Goal: Task Accomplishment & Management: Use online tool/utility

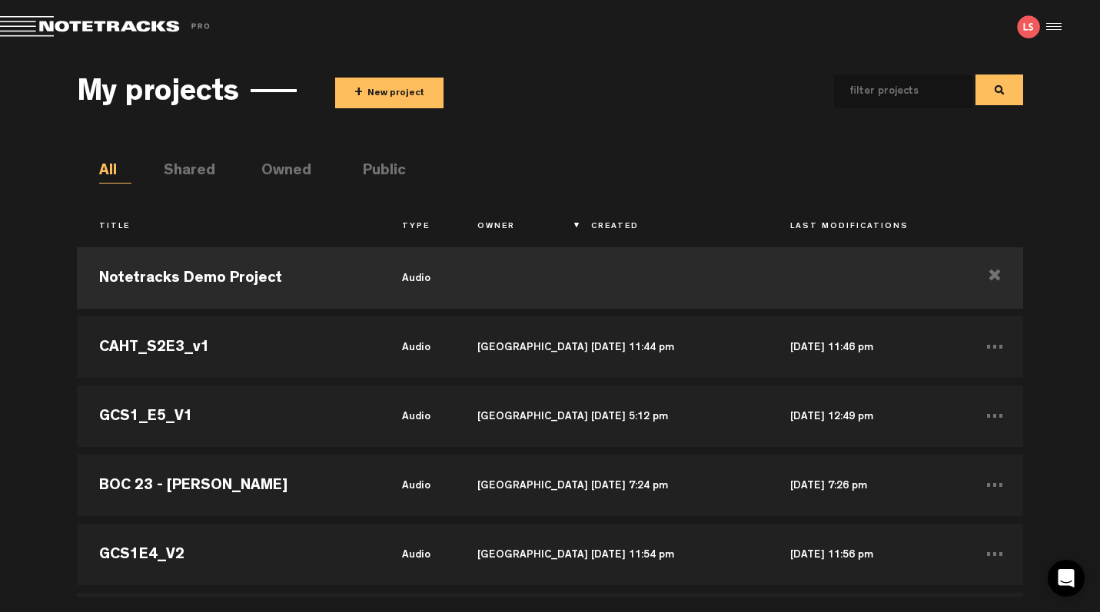
click at [393, 86] on button "+ New project" at bounding box center [389, 93] width 108 height 31
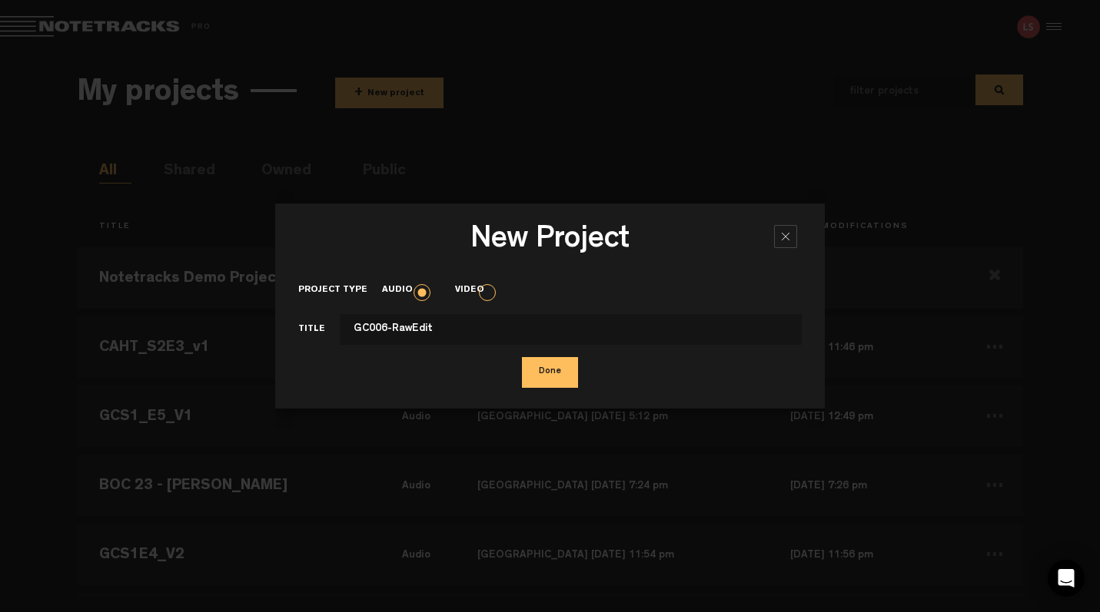
type input "GC006-RawEdit"
click at [522, 357] on button "Done" at bounding box center [550, 372] width 56 height 31
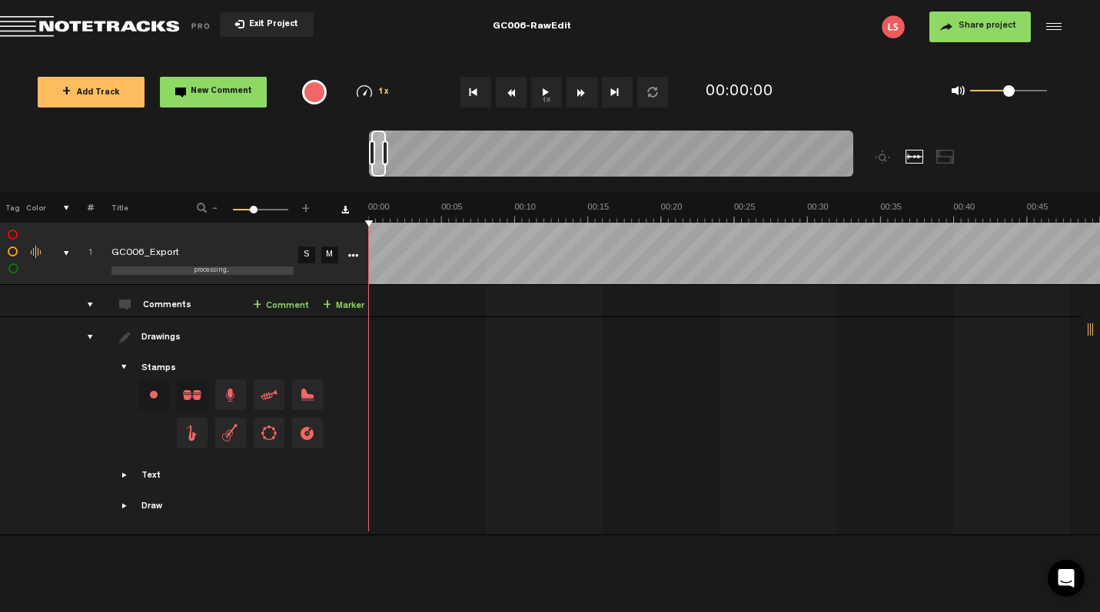
click at [963, 28] on span "Share project" at bounding box center [987, 26] width 58 height 9
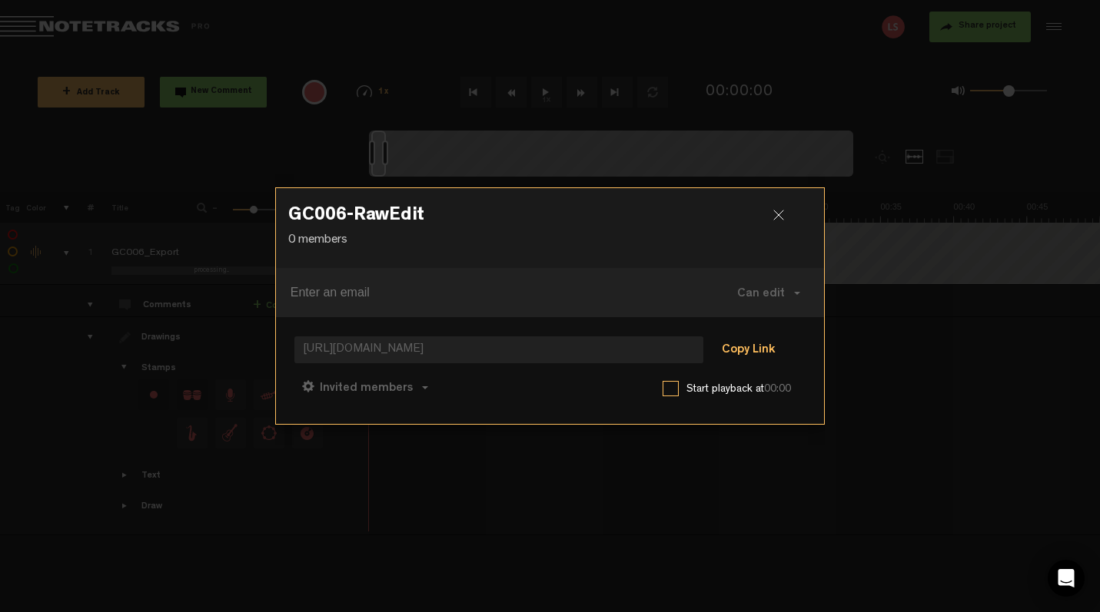
click at [746, 347] on button "Copy Link" at bounding box center [748, 351] width 84 height 31
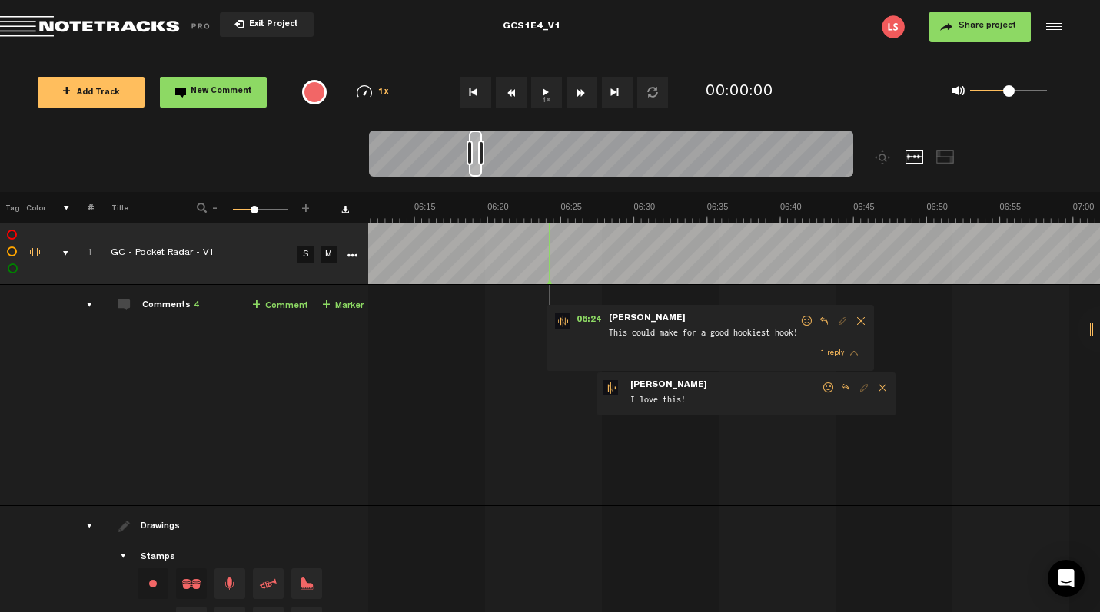
scroll to position [0, 5256]
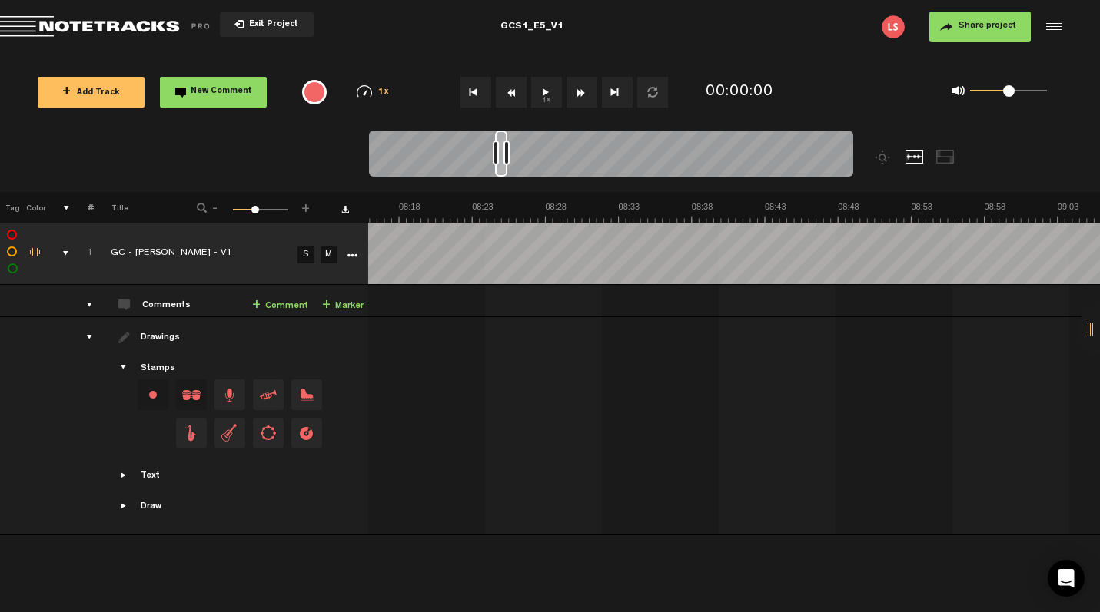
scroll to position [0, 7377]
